Goal: Find specific page/section: Find specific page/section

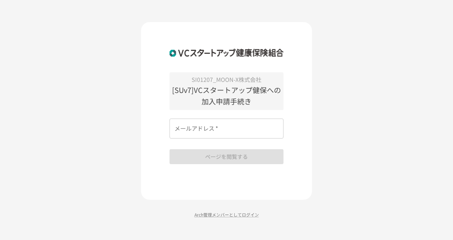
click at [217, 123] on input "メールアドレス   *" at bounding box center [226, 128] width 114 height 20
type input "**********"
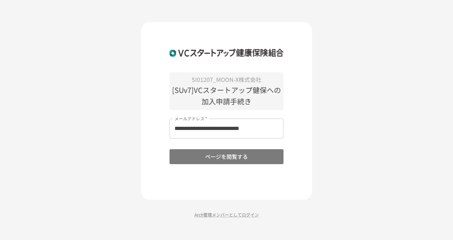
click at [229, 160] on button "ページを閲覧する" at bounding box center [226, 156] width 114 height 15
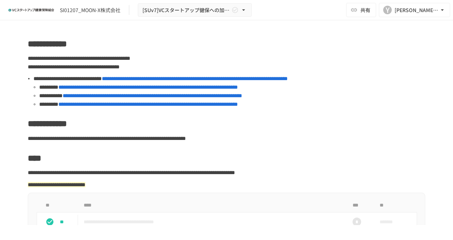
scroll to position [71, 0]
